Goal: Transaction & Acquisition: Download file/media

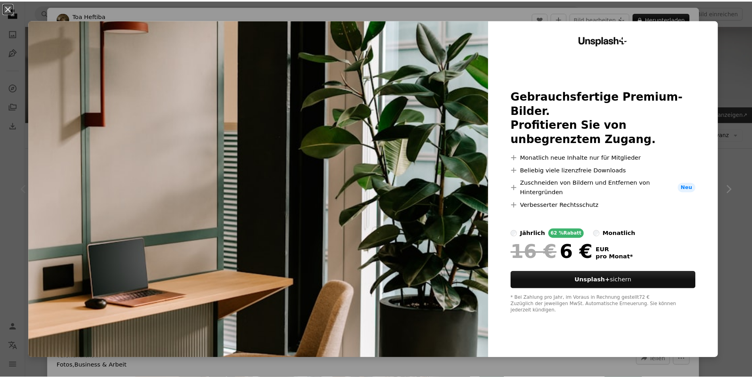
scroll to position [79, 0]
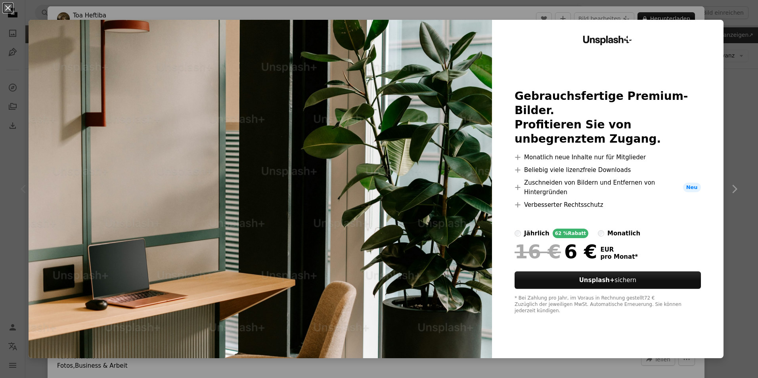
click at [735, 190] on div "An X shape Unsplash+ Gebrauchsfertige Premium-Bilder. Profitieren Sie von unbeg…" at bounding box center [379, 189] width 758 height 378
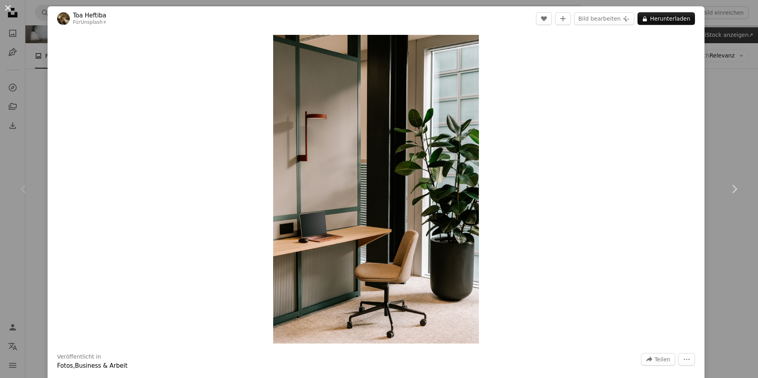
click at [7, 7] on button "An X shape" at bounding box center [8, 8] width 10 height 10
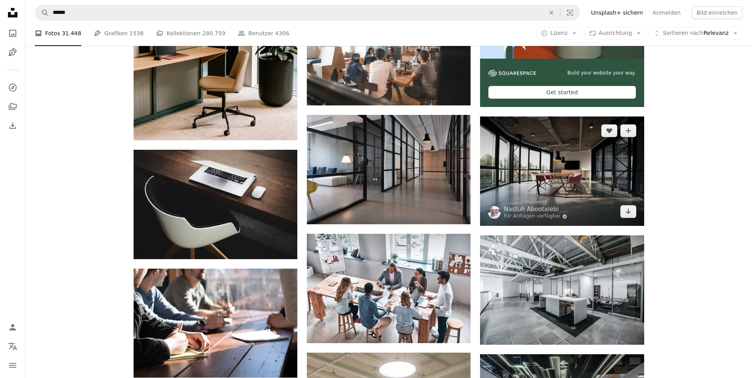
scroll to position [317, 0]
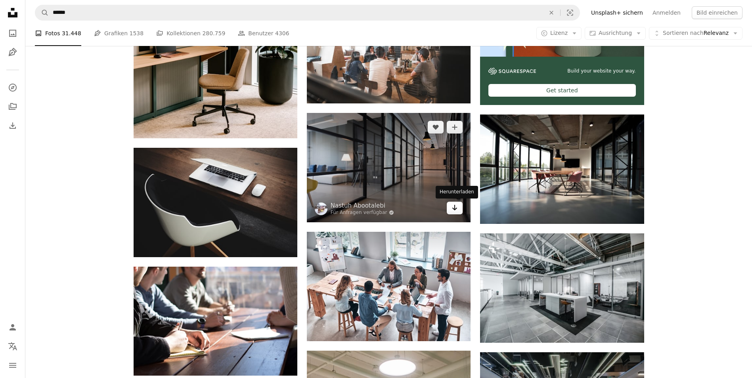
click at [459, 206] on link "Arrow pointing down" at bounding box center [455, 208] width 16 height 13
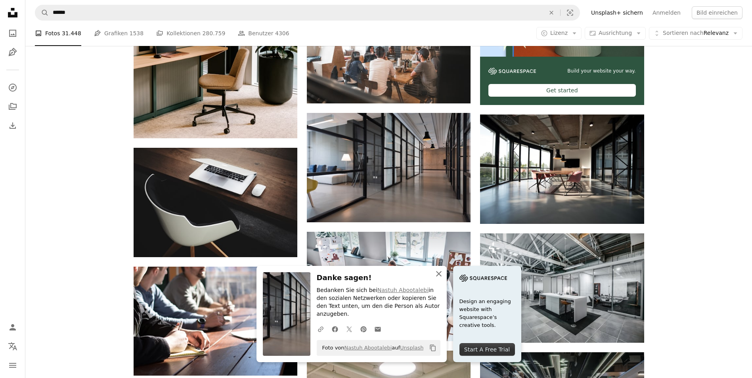
drag, startPoint x: 439, startPoint y: 280, endPoint x: 382, endPoint y: 259, distance: 60.8
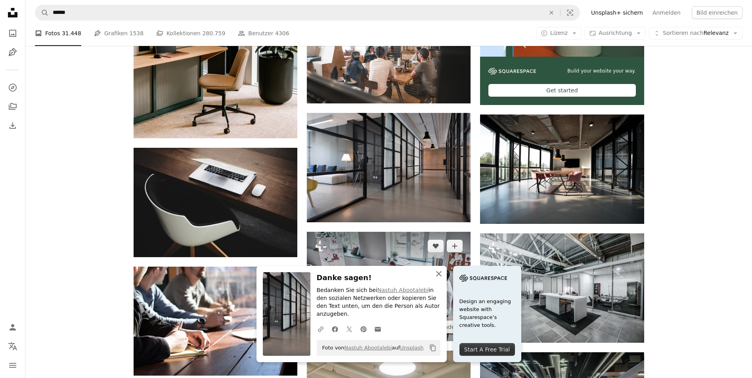
click at [440, 279] on icon "An X shape" at bounding box center [439, 274] width 10 height 10
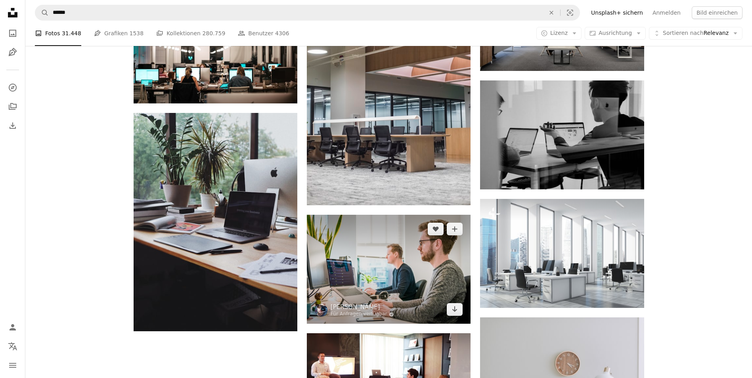
scroll to position [753, 0]
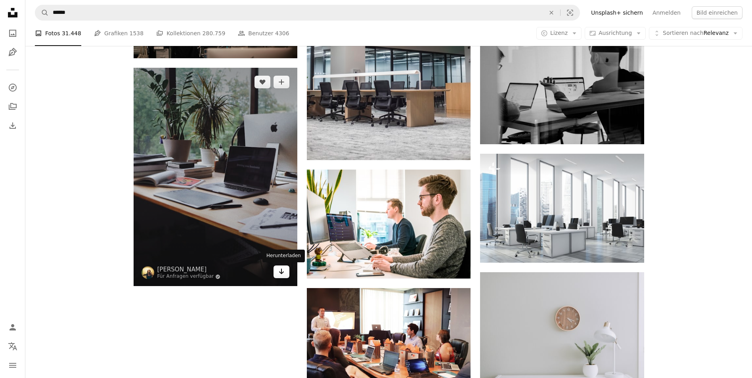
click at [284, 275] on icon "Arrow pointing down" at bounding box center [281, 272] width 6 height 10
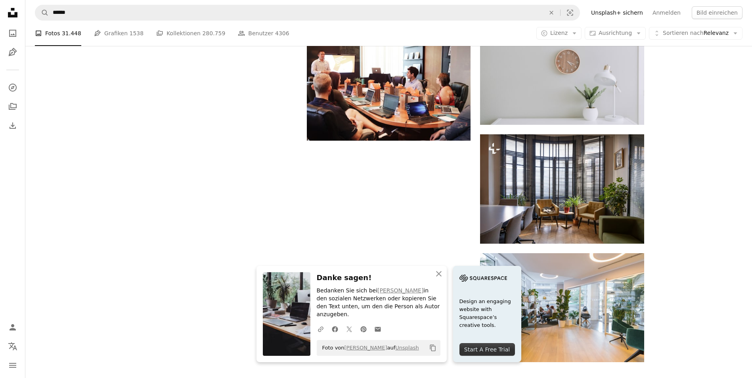
scroll to position [1031, 0]
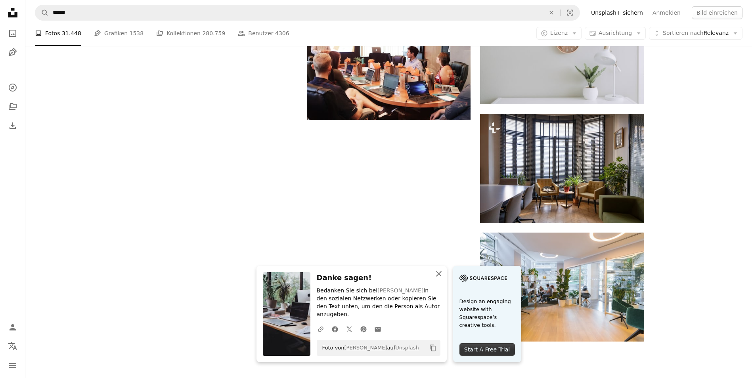
drag, startPoint x: 443, startPoint y: 284, endPoint x: 462, endPoint y: 287, distance: 19.3
click at [443, 279] on icon "An X shape" at bounding box center [439, 274] width 10 height 10
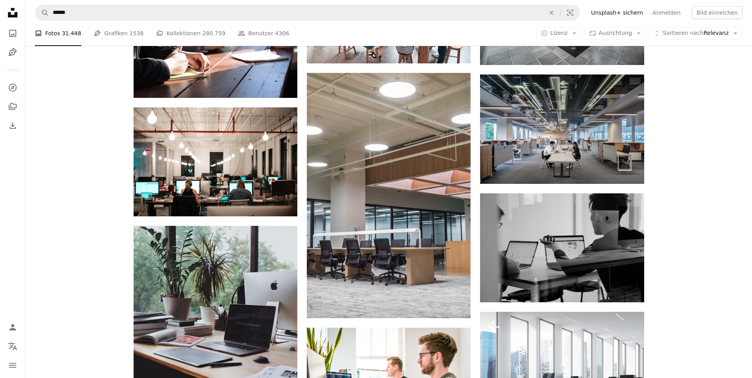
scroll to position [595, 0]
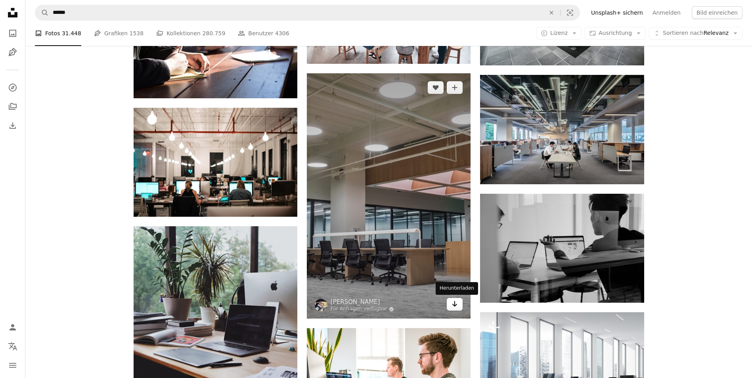
click at [454, 309] on icon "Arrow pointing down" at bounding box center [455, 304] width 6 height 10
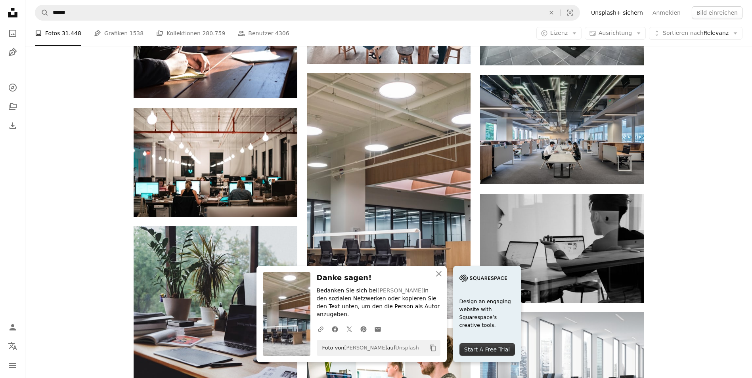
click at [725, 141] on div "Plus sign for Unsplash+ A heart A plus sign Toa Heftiba Für Unsplash+ A lock He…" at bounding box center [388, 196] width 727 height 1163
click at [704, 184] on div "Plus sign for Unsplash+ A heart A plus sign Toa Heftiba Für Unsplash+ A lock He…" at bounding box center [388, 196] width 727 height 1163
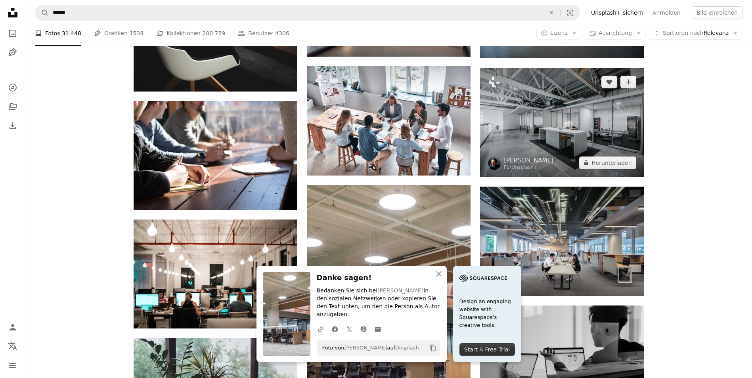
scroll to position [476, 0]
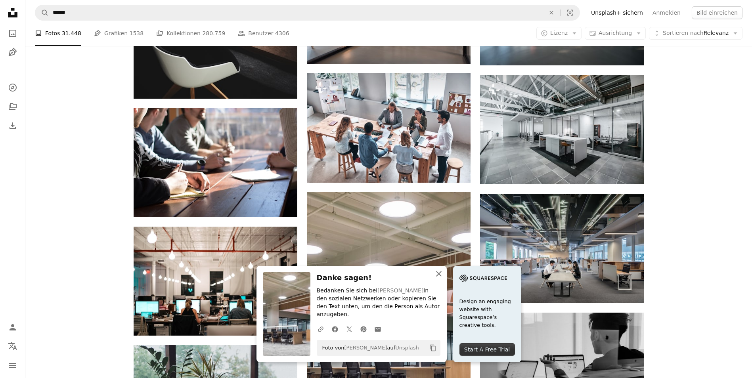
drag, startPoint x: 440, startPoint y: 284, endPoint x: 450, endPoint y: 287, distance: 10.4
click at [440, 279] on icon "An X shape" at bounding box center [439, 274] width 10 height 10
